Goal: Transaction & Acquisition: Purchase product/service

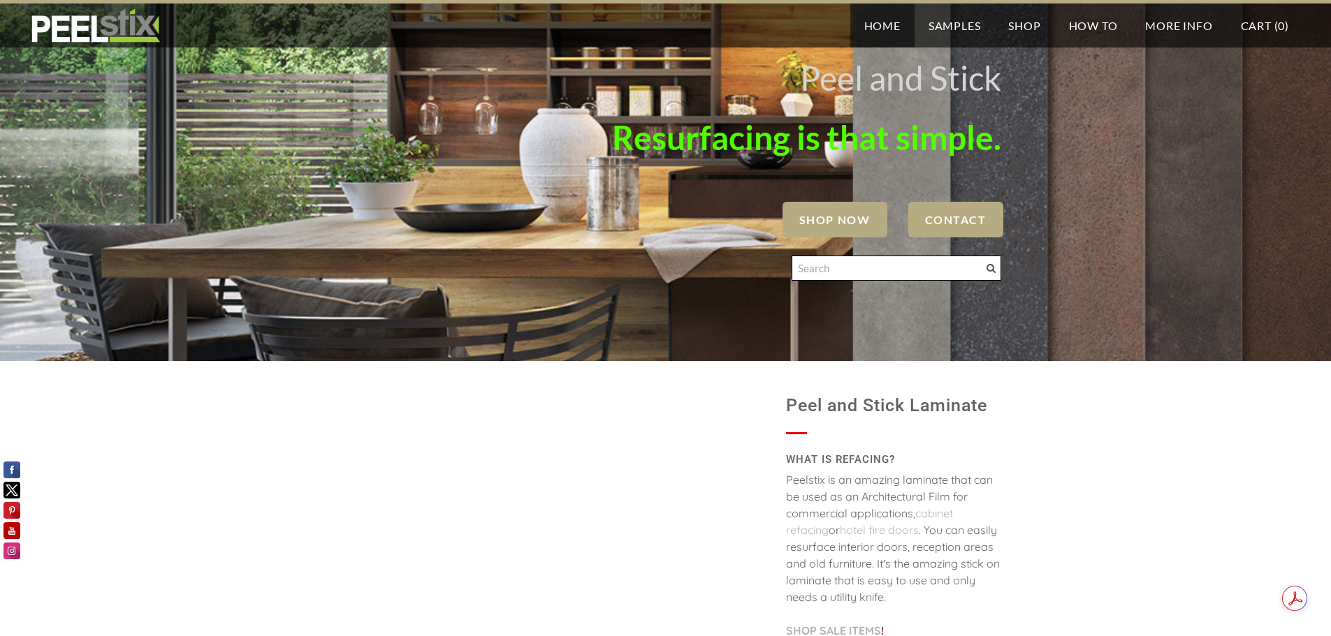
click at [869, 272] on input "Search" at bounding box center [897, 268] width 210 height 25
type input "white chocolate"
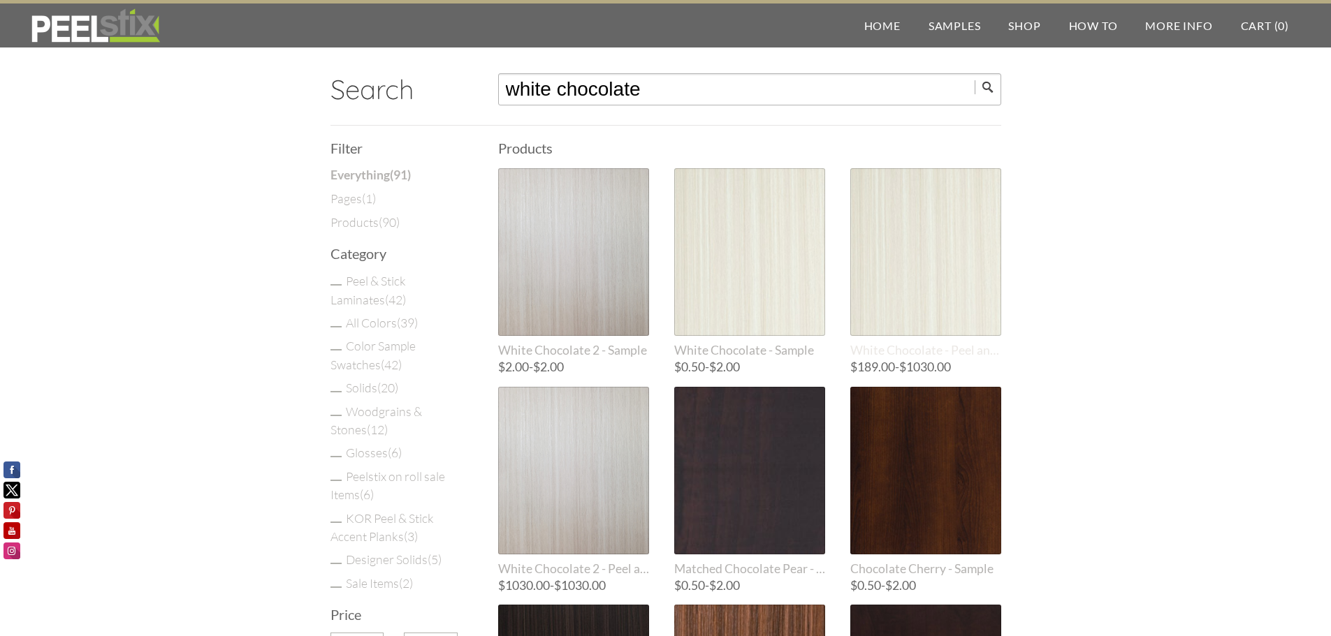
click at [896, 268] on div at bounding box center [925, 252] width 151 height 168
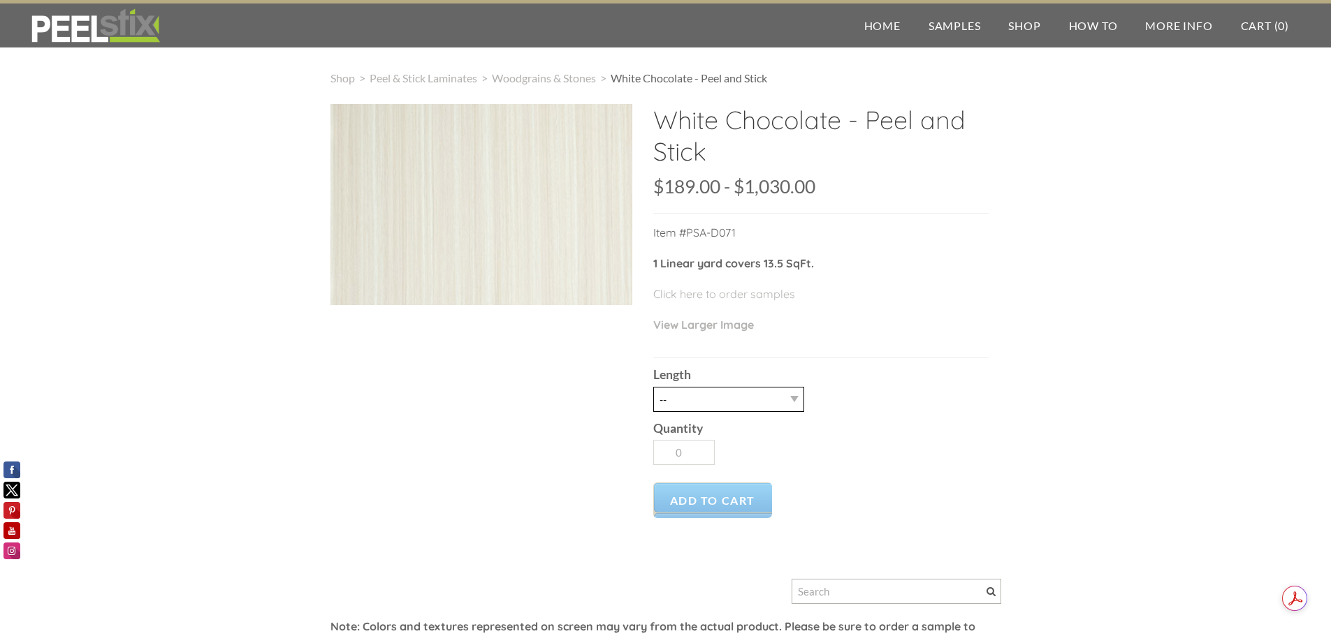
click at [794, 405] on select "-- 3LY 10LY 15LY 30LY" at bounding box center [728, 399] width 151 height 25
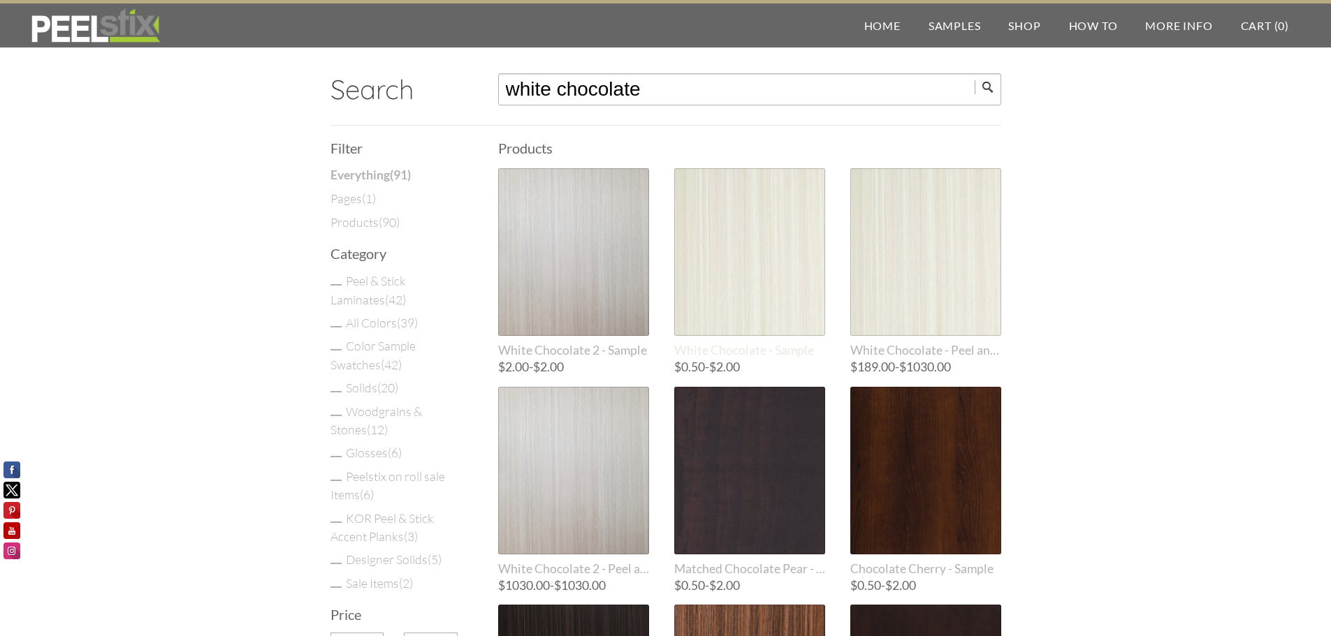
click at [741, 284] on div at bounding box center [749, 252] width 151 height 168
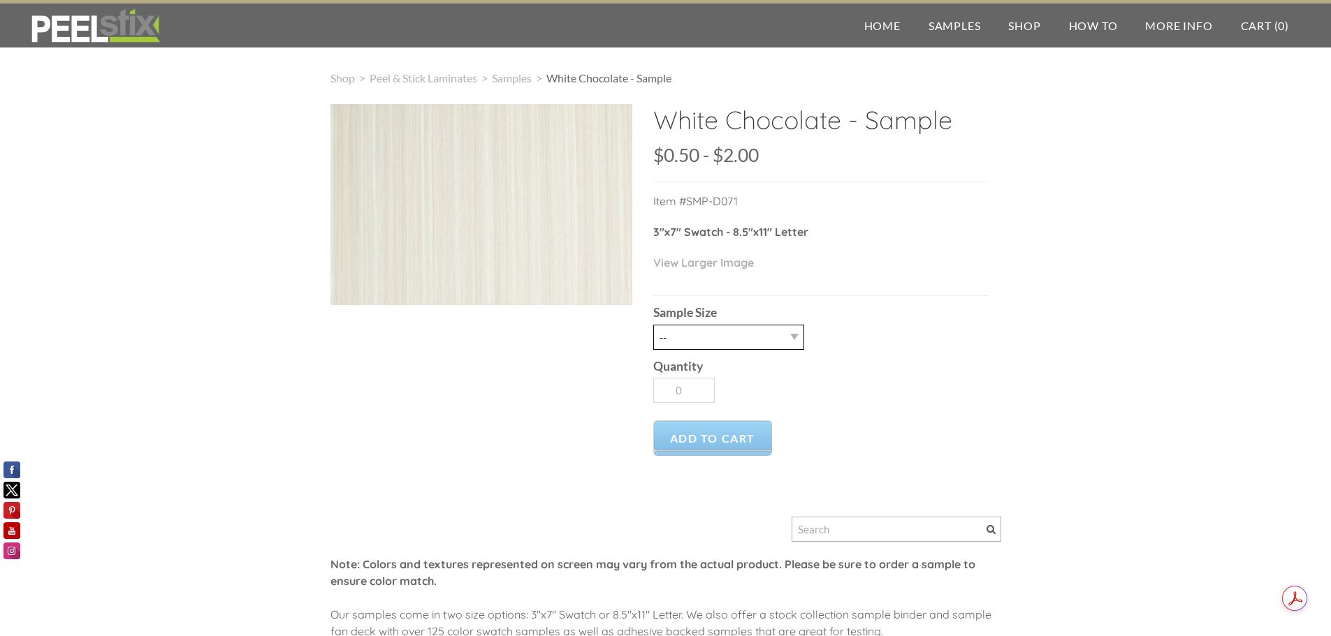
click at [793, 342] on select "-- 2.5" X 7" (No Peel and Stick) Swatch 8.5" X 11" (No Peel and Stick) Letter" at bounding box center [728, 337] width 151 height 25
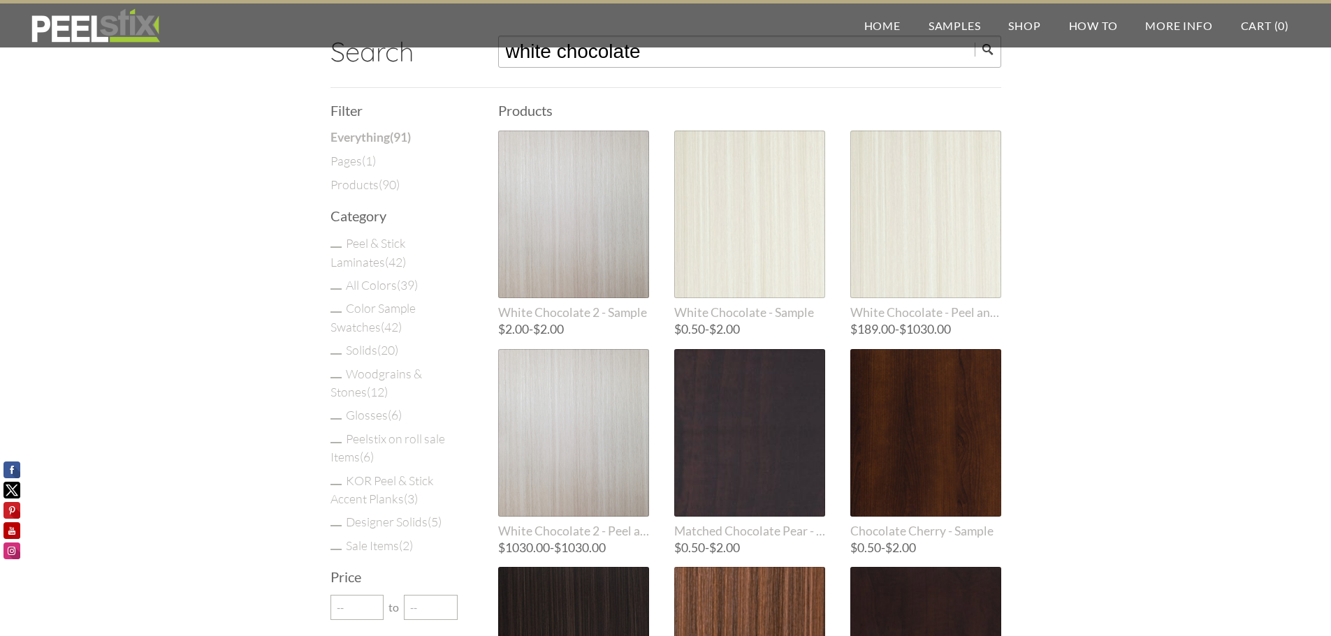
scroll to position [70, 0]
